Goal: Information Seeking & Learning: Learn about a topic

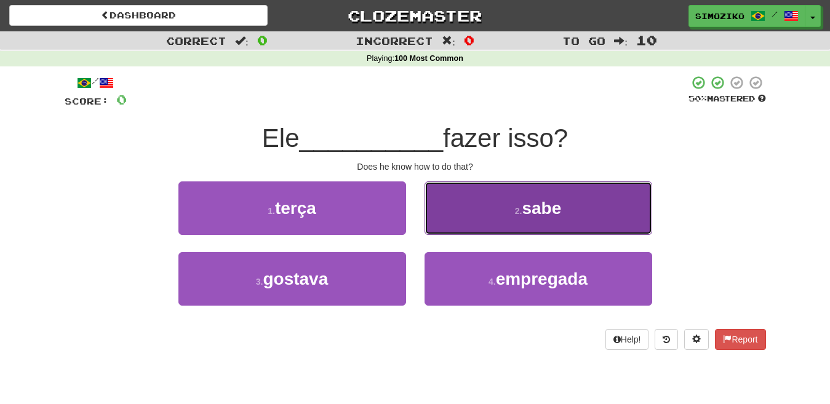
click at [530, 219] on button "2 . sabe" at bounding box center [539, 208] width 228 height 54
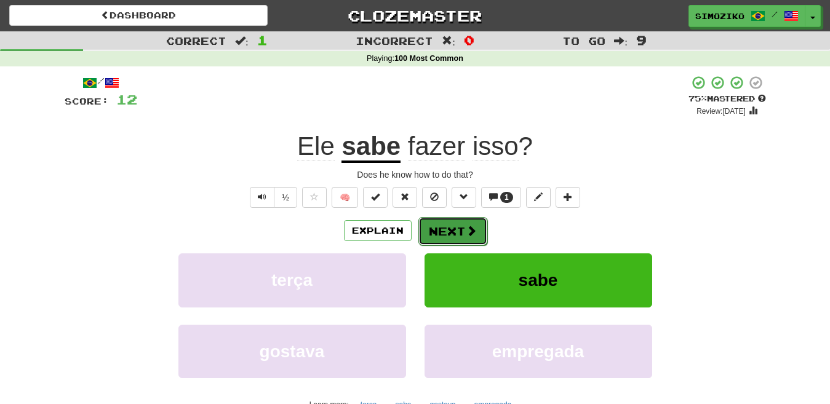
click at [460, 233] on button "Next" at bounding box center [452, 231] width 69 height 28
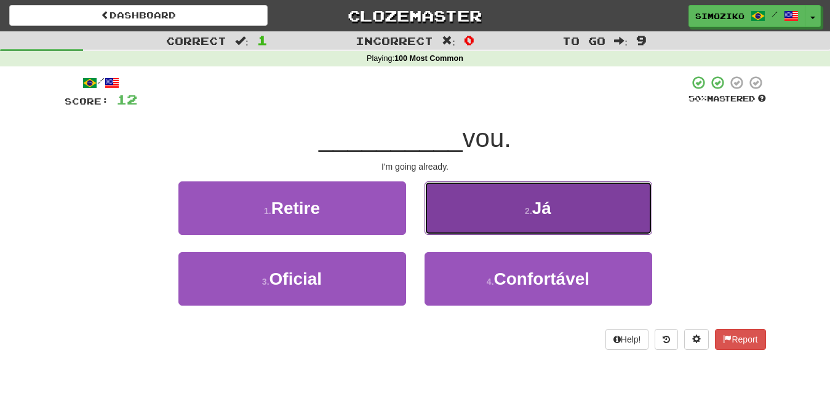
click at [540, 209] on span "Já" at bounding box center [541, 208] width 19 height 19
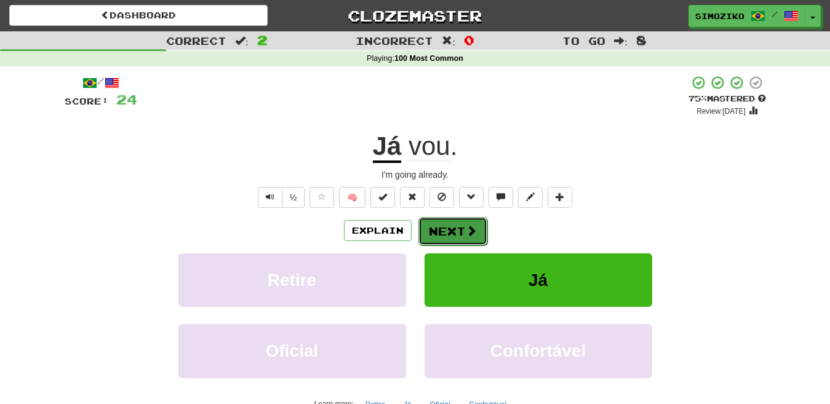
click at [463, 233] on button "Next" at bounding box center [452, 231] width 69 height 28
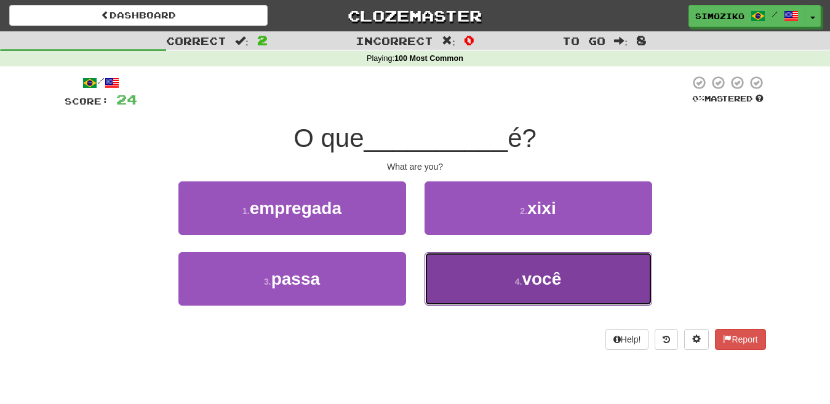
click at [506, 285] on button "4 . você" at bounding box center [539, 279] width 228 height 54
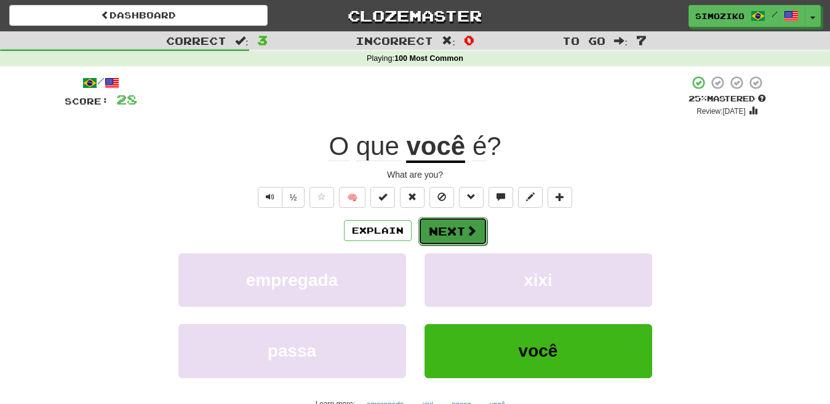
click at [439, 233] on button "Next" at bounding box center [452, 231] width 69 height 28
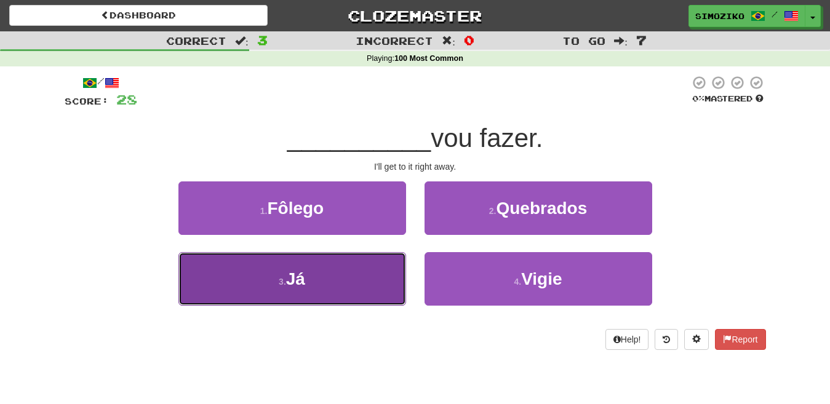
click at [317, 281] on button "3 . Já" at bounding box center [292, 279] width 228 height 54
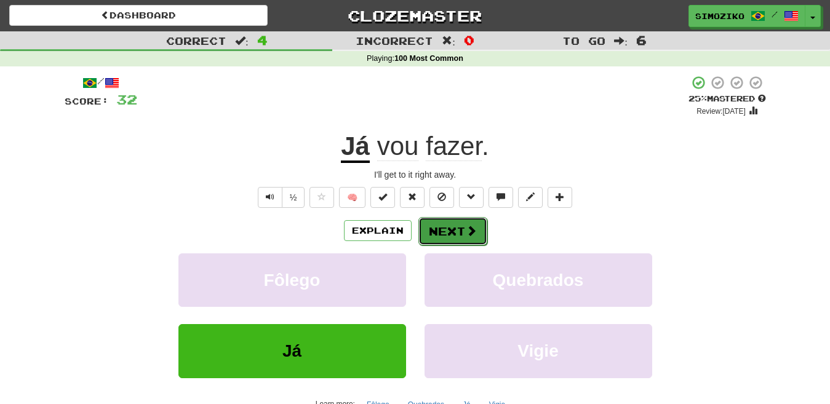
click at [451, 225] on button "Next" at bounding box center [452, 231] width 69 height 28
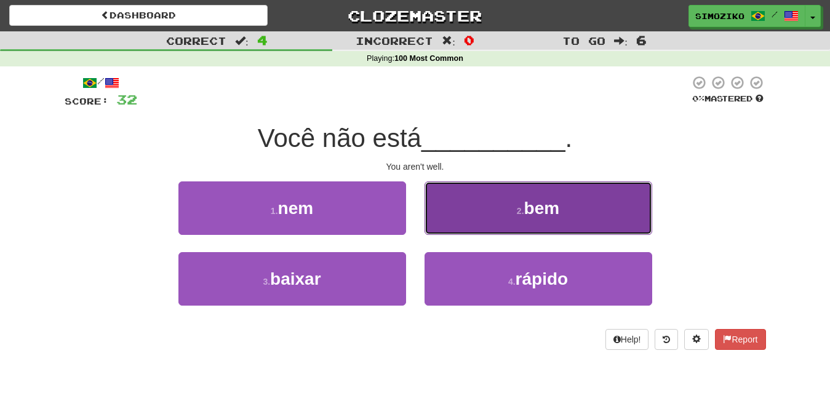
click at [562, 210] on button "2 . bem" at bounding box center [539, 208] width 228 height 54
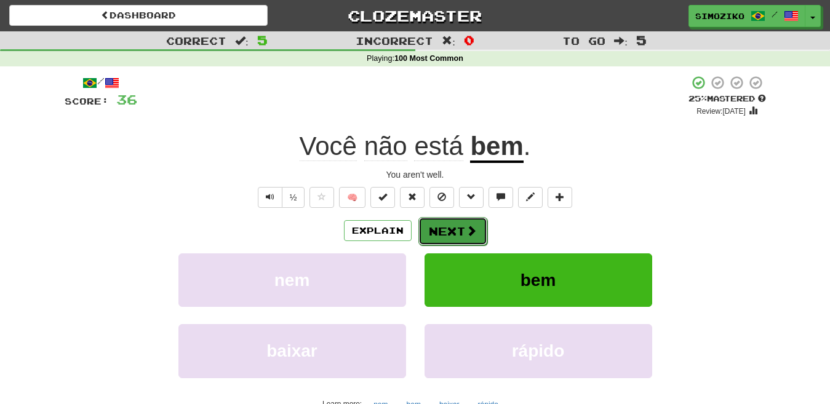
click at [463, 234] on button "Next" at bounding box center [452, 231] width 69 height 28
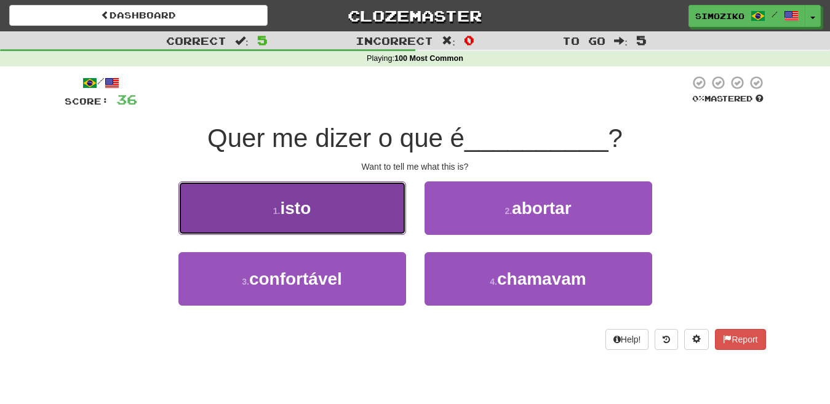
click at [316, 218] on button "1 . isto" at bounding box center [292, 208] width 228 height 54
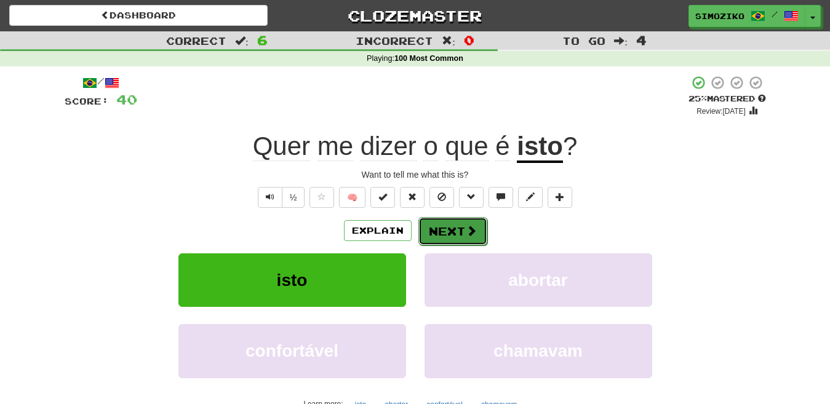
click at [452, 232] on button "Next" at bounding box center [452, 231] width 69 height 28
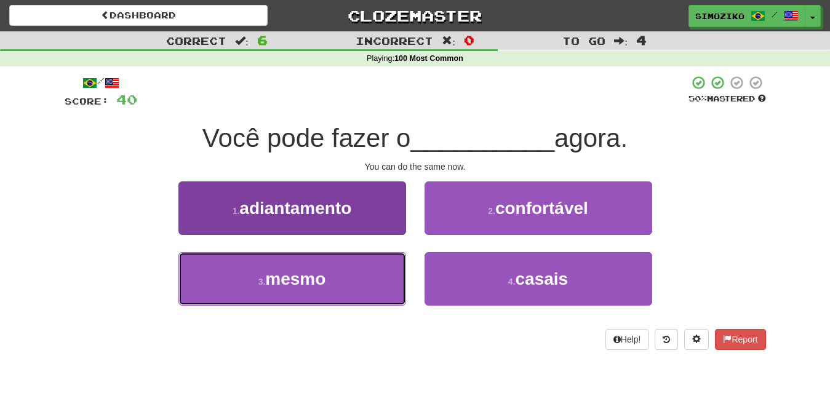
click at [331, 276] on button "3 . mesmo" at bounding box center [292, 279] width 228 height 54
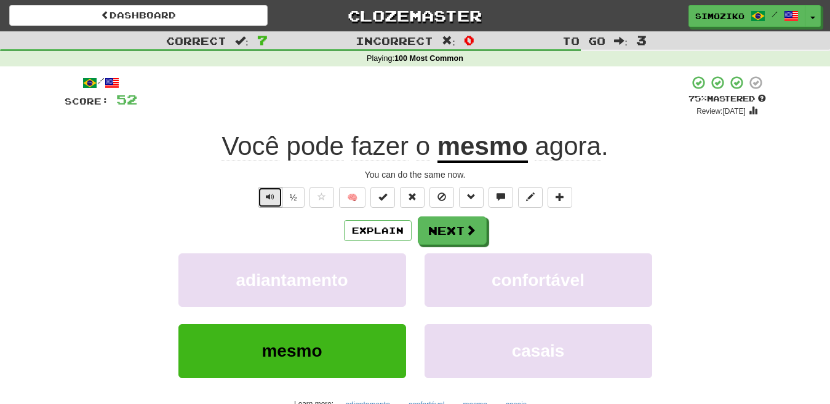
click at [274, 201] on span "Text-to-speech controls" at bounding box center [270, 197] width 9 height 9
click at [459, 234] on button "Next" at bounding box center [452, 231] width 69 height 28
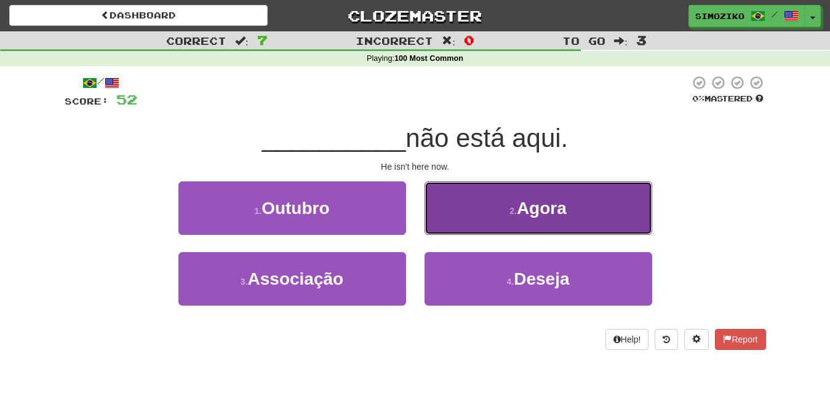
click at [497, 213] on button "2 . Agora" at bounding box center [539, 208] width 228 height 54
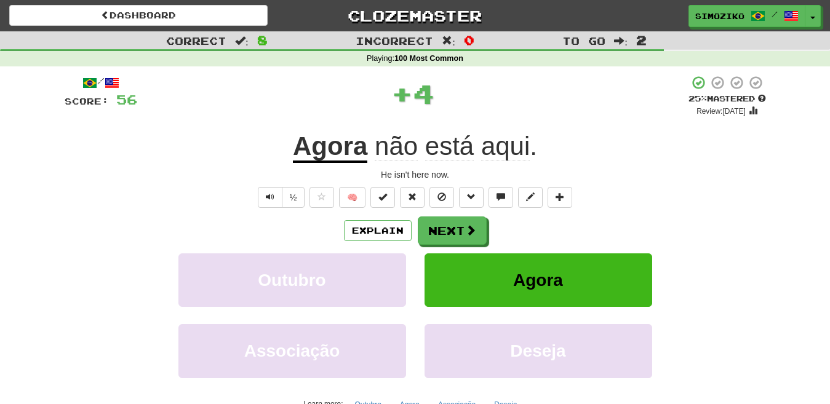
click at [497, 213] on div "/ Score: 56 + 4 25 % Mastered Review: [DATE] Agora não está aqui . He isn't her…" at bounding box center [415, 268] width 701 height 386
click at [457, 234] on button "Next" at bounding box center [452, 231] width 69 height 28
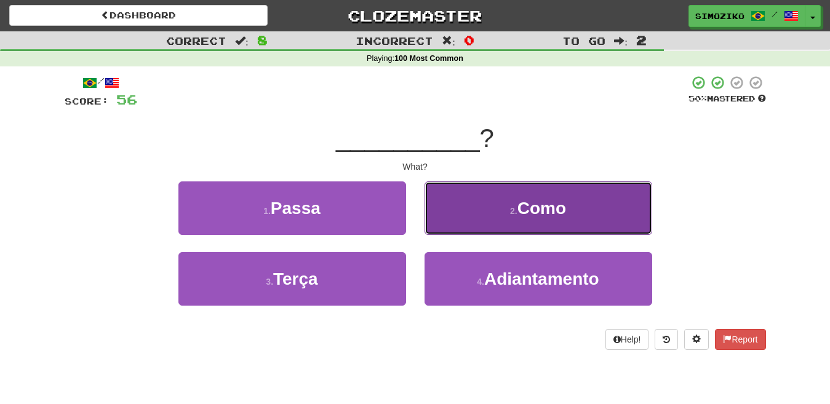
click at [568, 221] on button "2 . [GEOGRAPHIC_DATA]" at bounding box center [539, 208] width 228 height 54
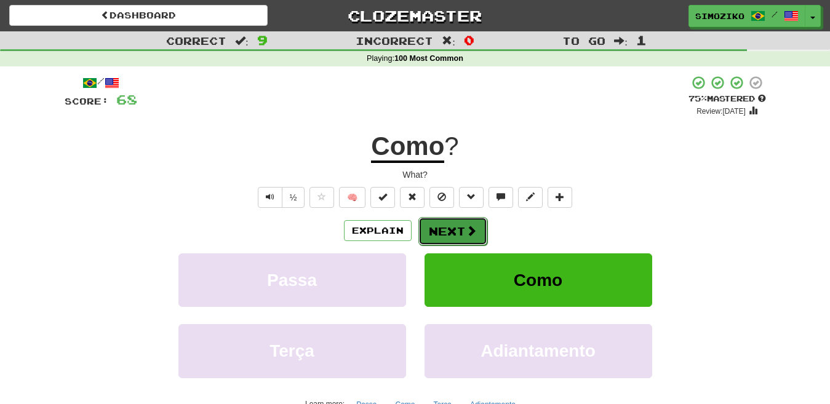
click at [466, 232] on span at bounding box center [471, 230] width 11 height 11
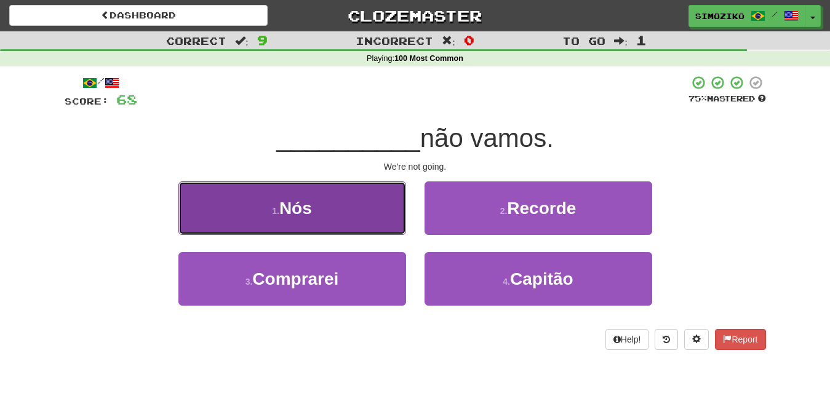
click at [308, 217] on span "Nós" at bounding box center [295, 208] width 33 height 19
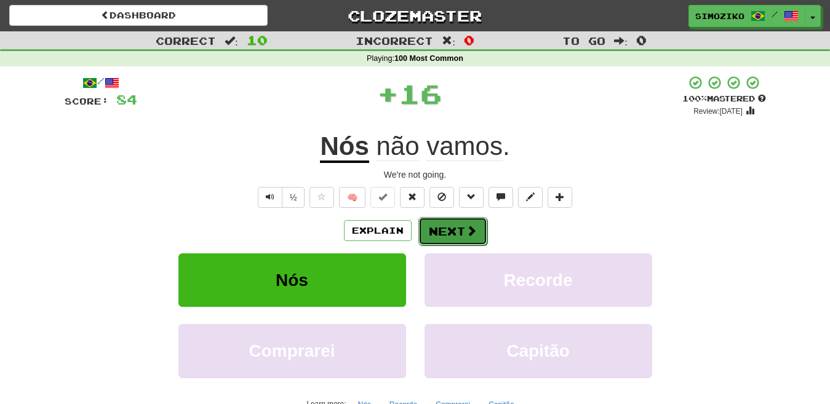
click at [457, 233] on button "Next" at bounding box center [452, 231] width 69 height 28
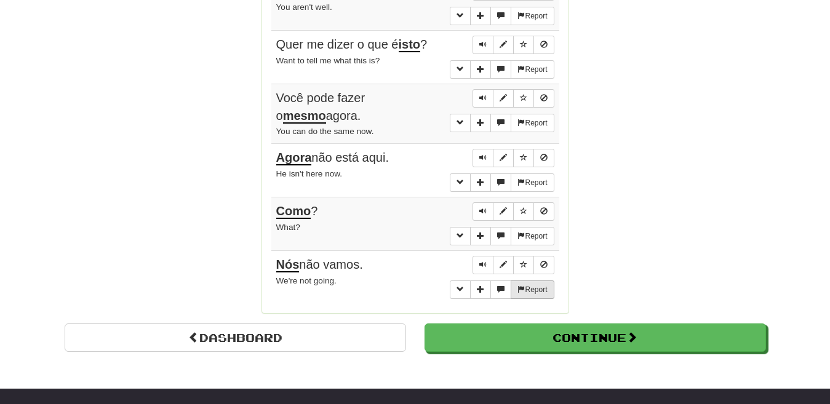
scroll to position [984, 0]
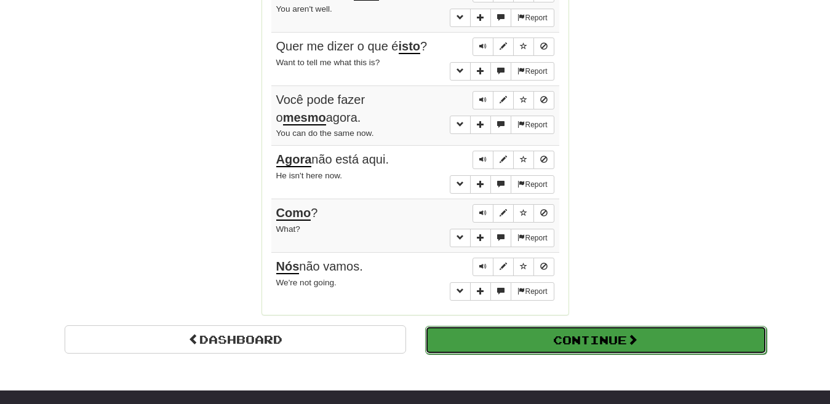
click at [540, 335] on button "Continue" at bounding box center [595, 340] width 341 height 28
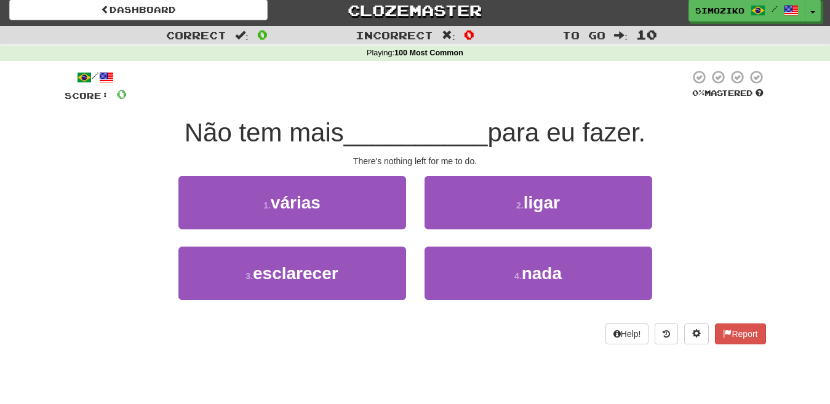
scroll to position [0, 0]
